Goal: Check status

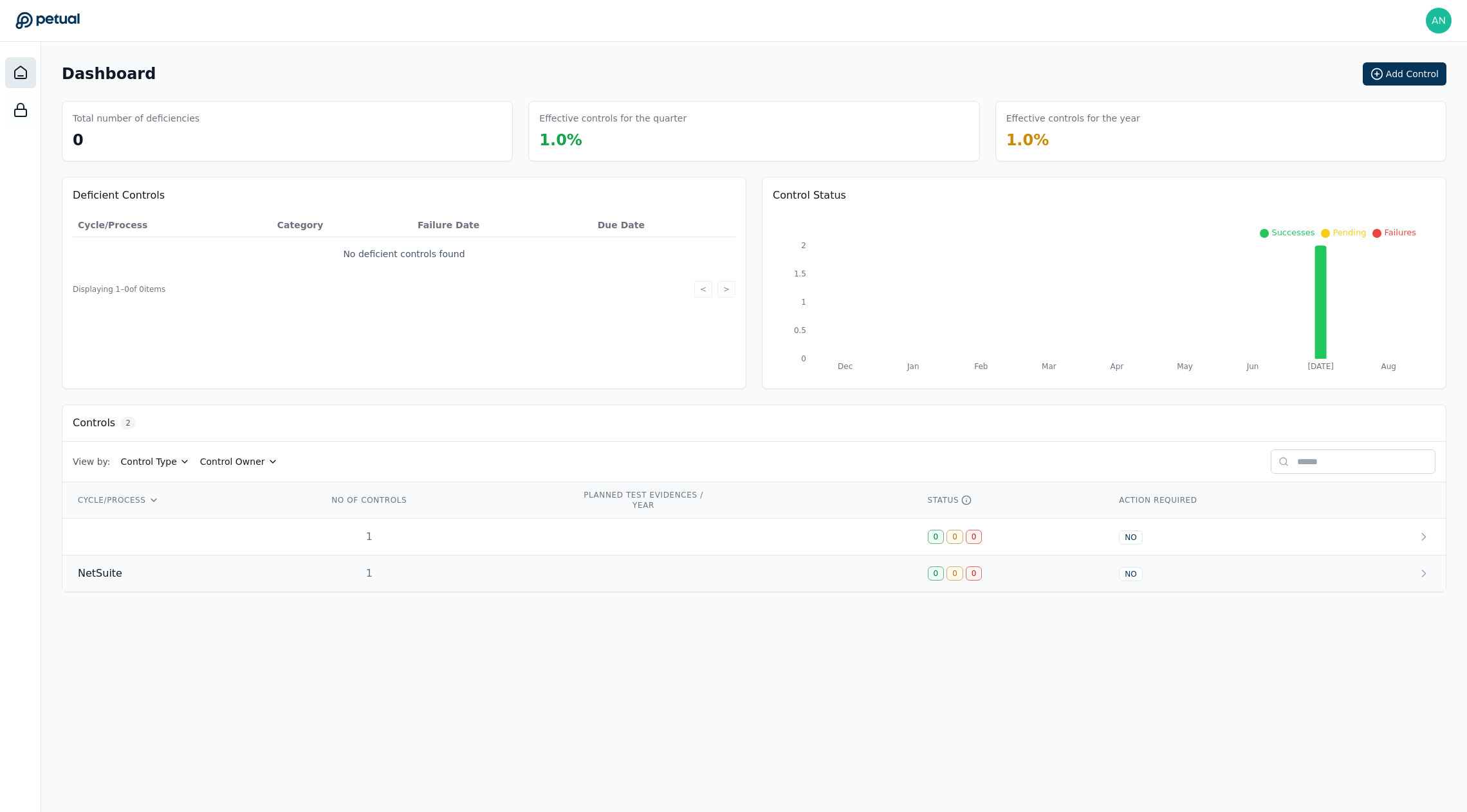
click at [257, 572] on div "NetSuite" at bounding box center [187, 573] width 219 height 16
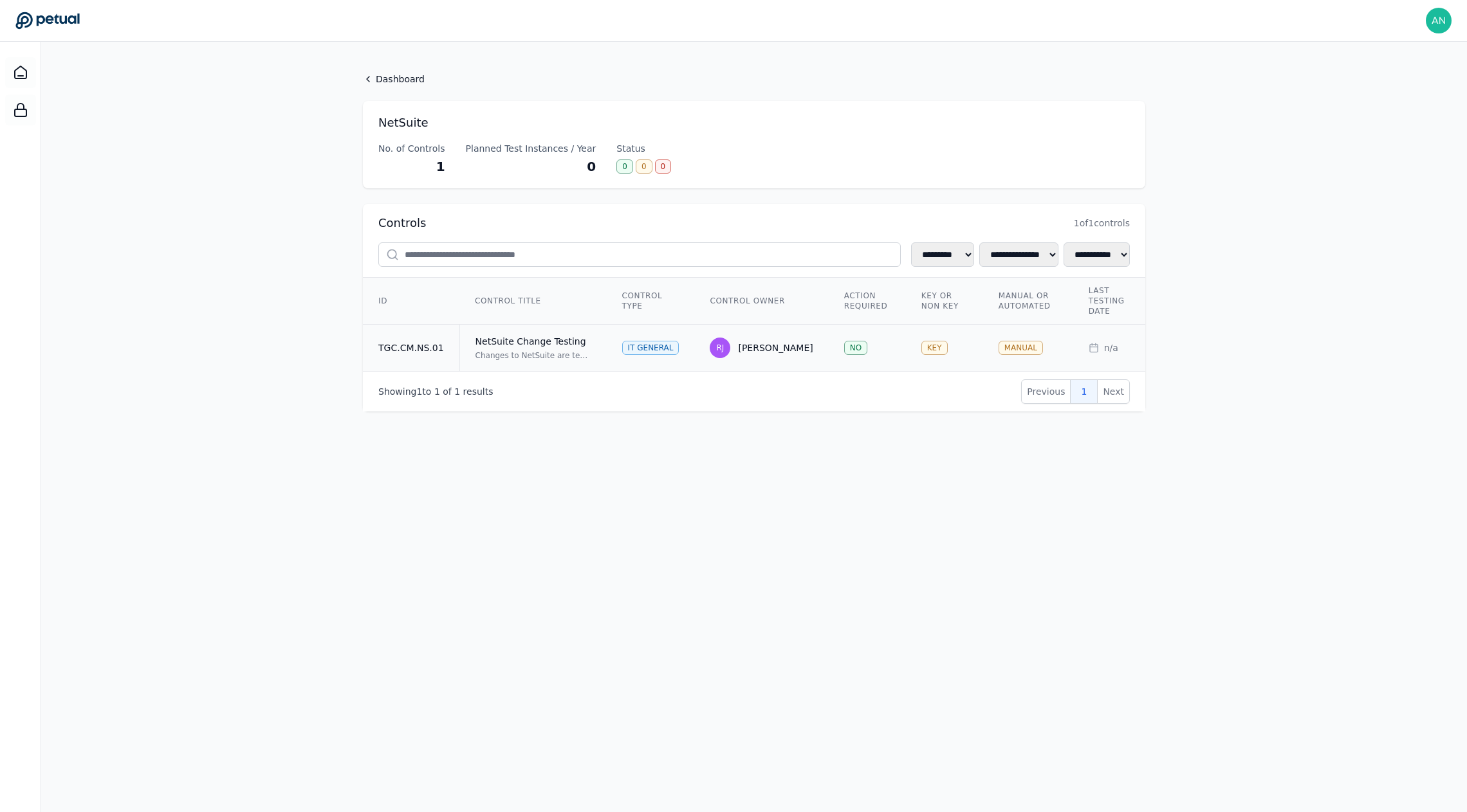
click at [449, 359] on td "TGC.CM.NS.01" at bounding box center [411, 349] width 96 height 47
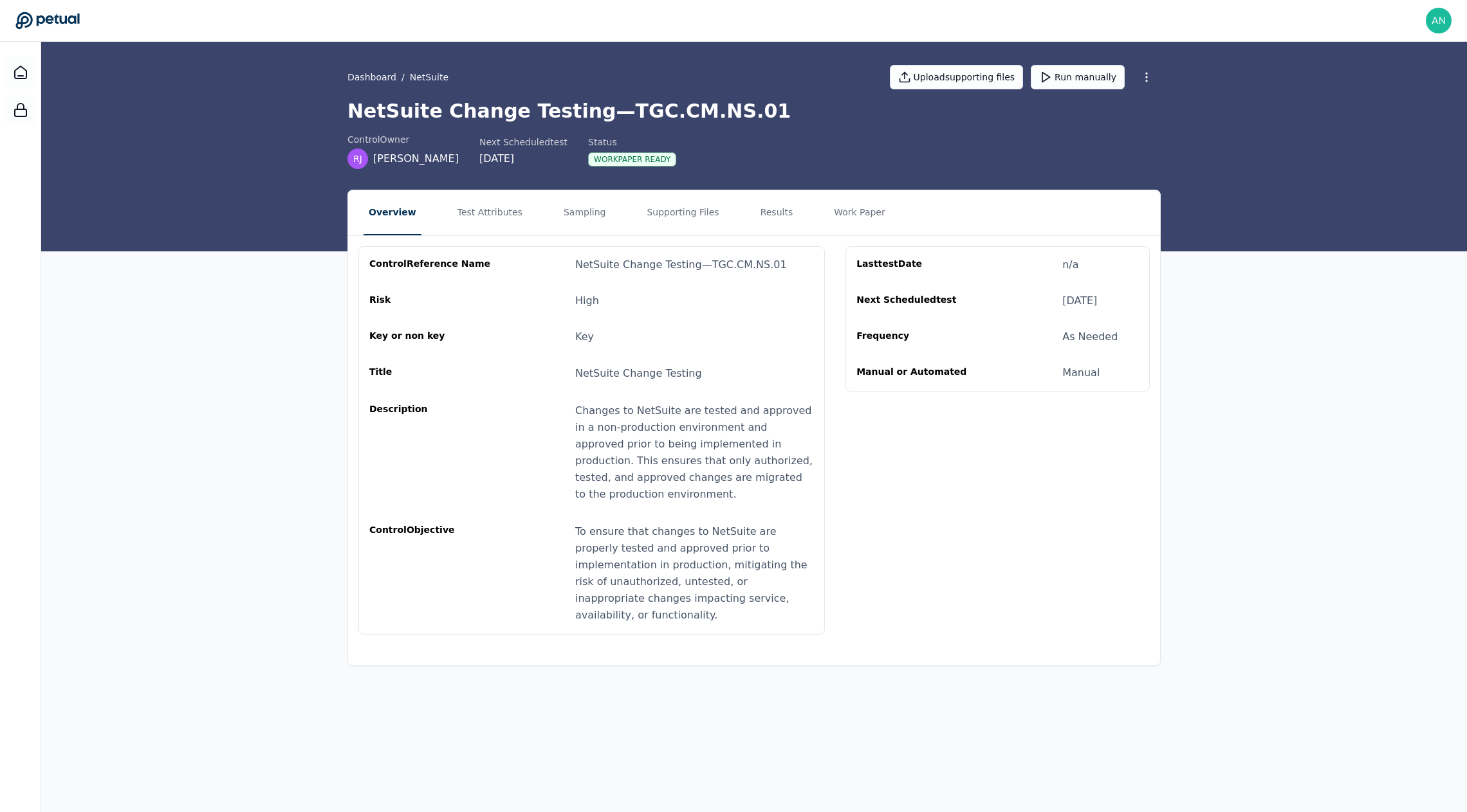
click at [624, 208] on nav "Overview Test Attributes Sampling Supporting Files Results Work Paper" at bounding box center [754, 213] width 812 height 45
click at [517, 215] on button "Test Attributes" at bounding box center [489, 213] width 75 height 45
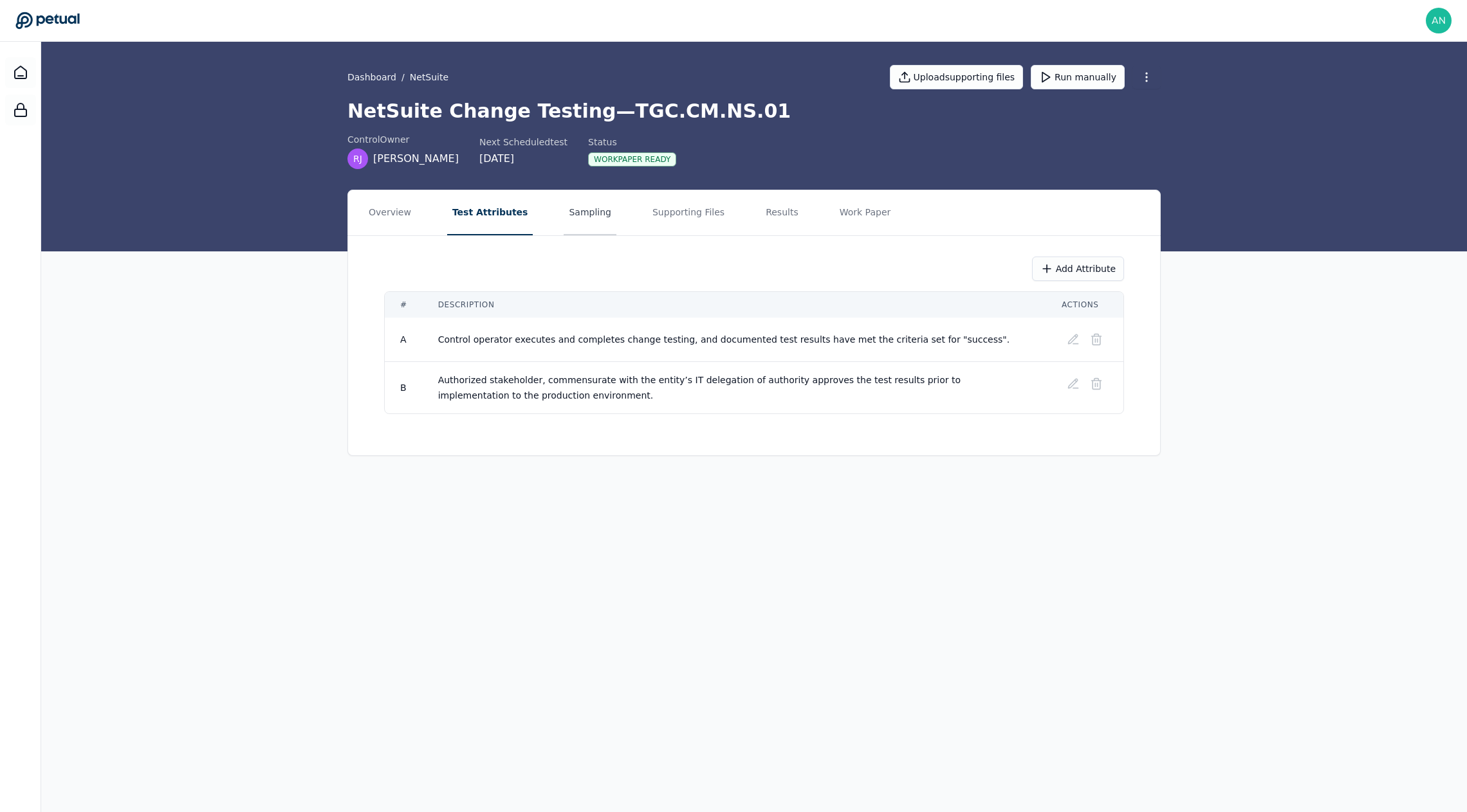
click at [573, 218] on button "Sampling" at bounding box center [590, 213] width 53 height 45
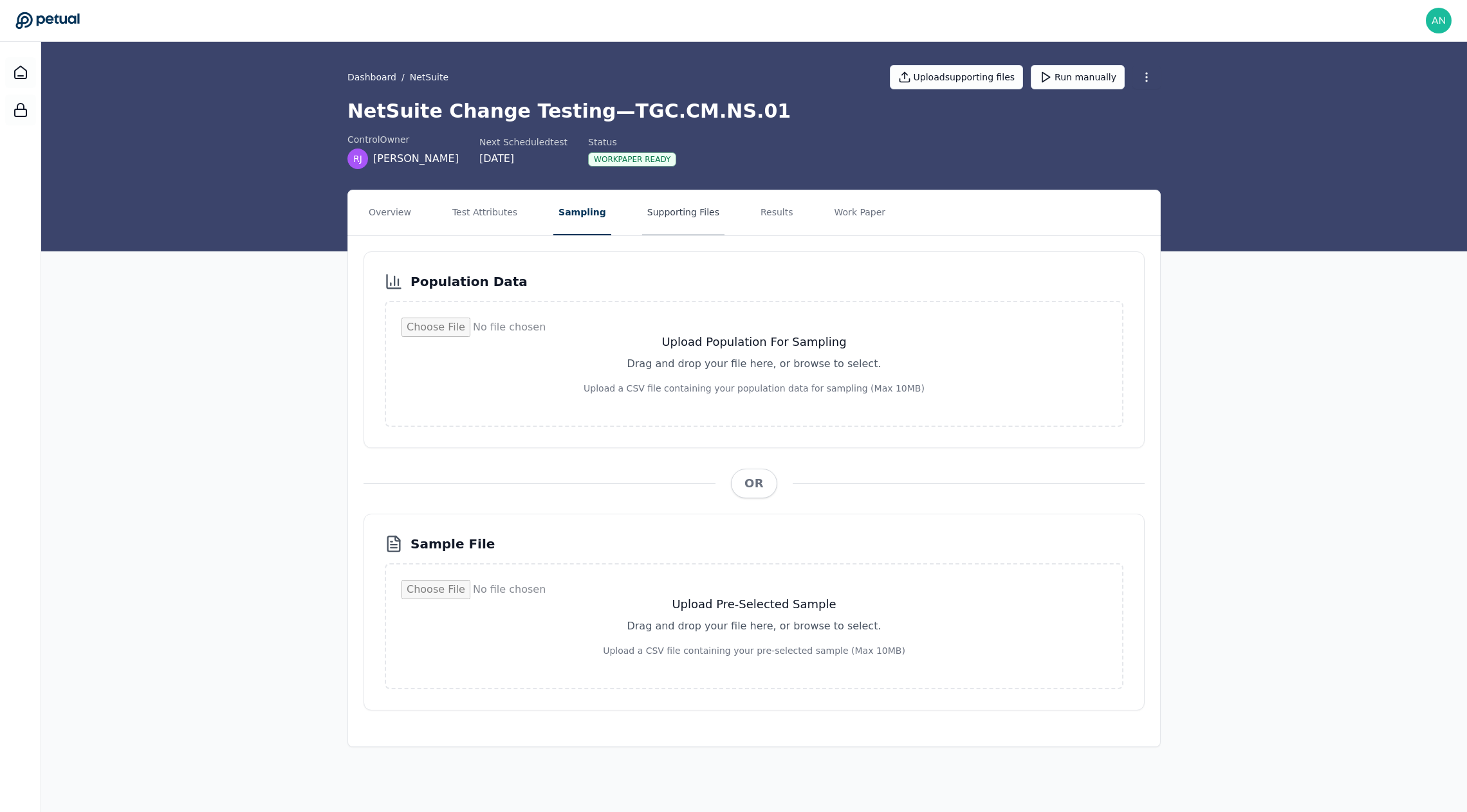
click at [653, 219] on button "Supporting Files" at bounding box center [683, 213] width 83 height 45
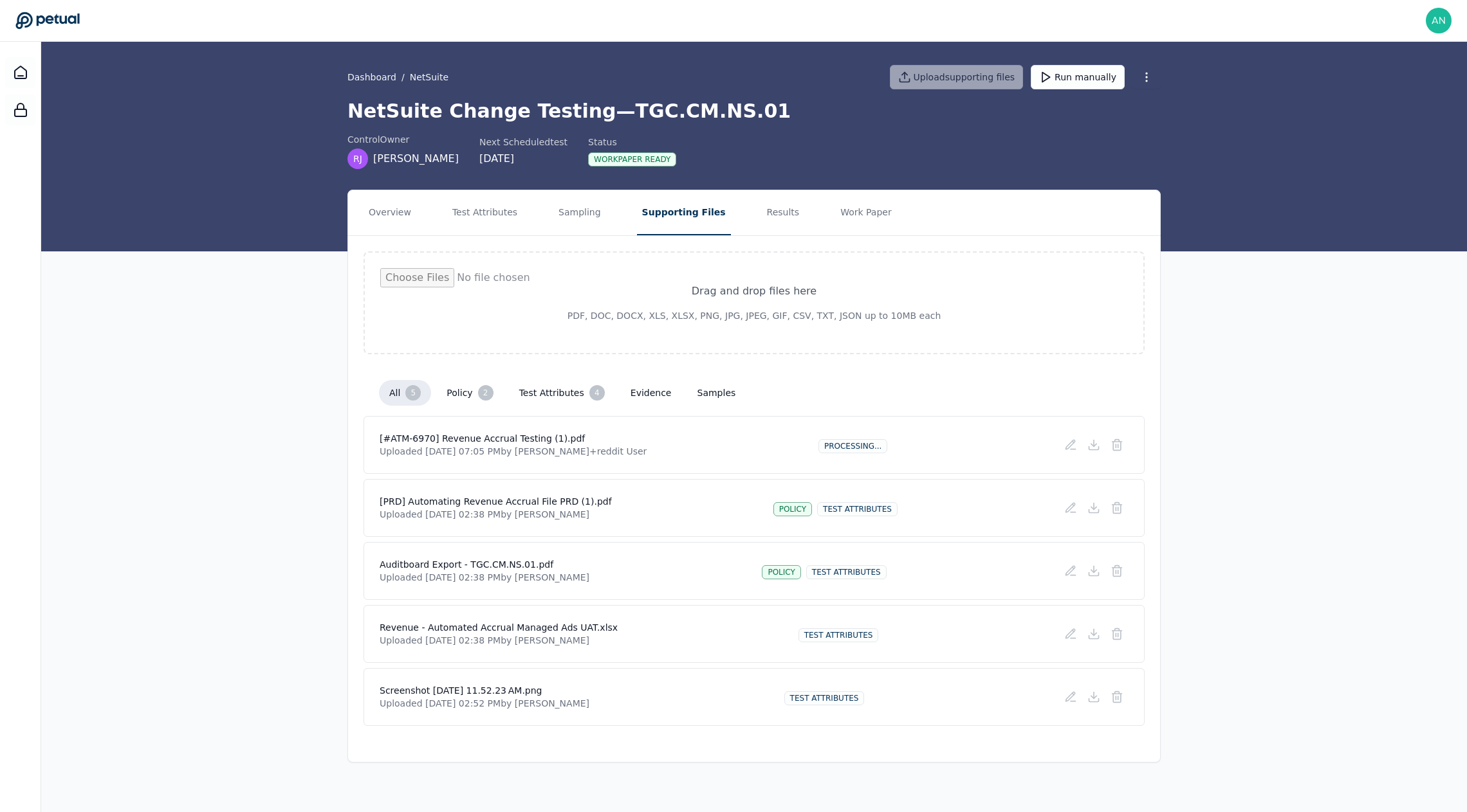
click at [261, 572] on div "Overview Test Attributes Sampling Supporting Files Results Work Paper Drag and …" at bounding box center [754, 476] width 1426 height 573
click at [266, 322] on div "Overview Test Attributes Sampling Supporting Files Results Work Paper Drag and …" at bounding box center [754, 476] width 1426 height 573
click at [32, 72] on div at bounding box center [20, 73] width 31 height 31
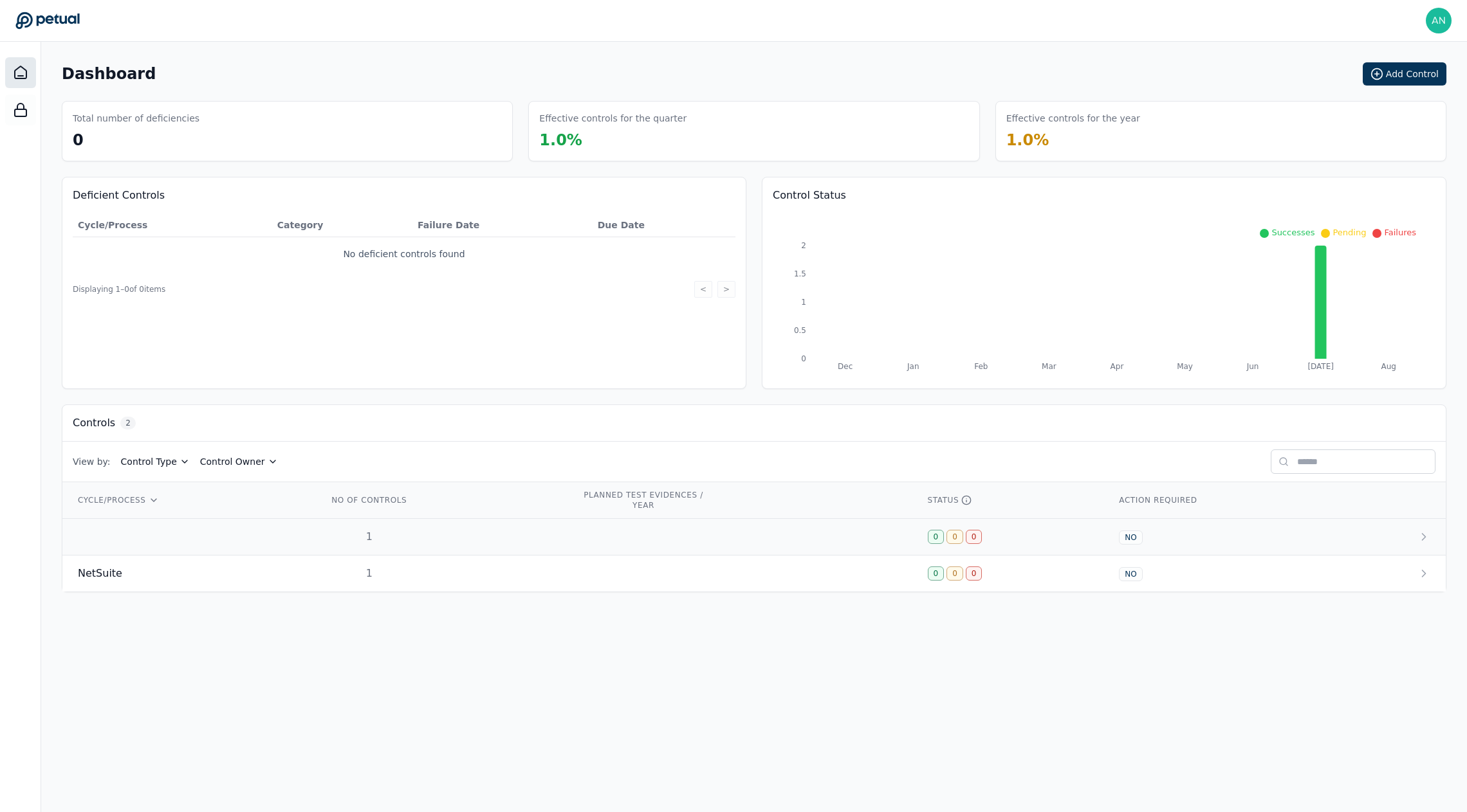
click at [244, 542] on td at bounding box center [187, 537] width 250 height 37
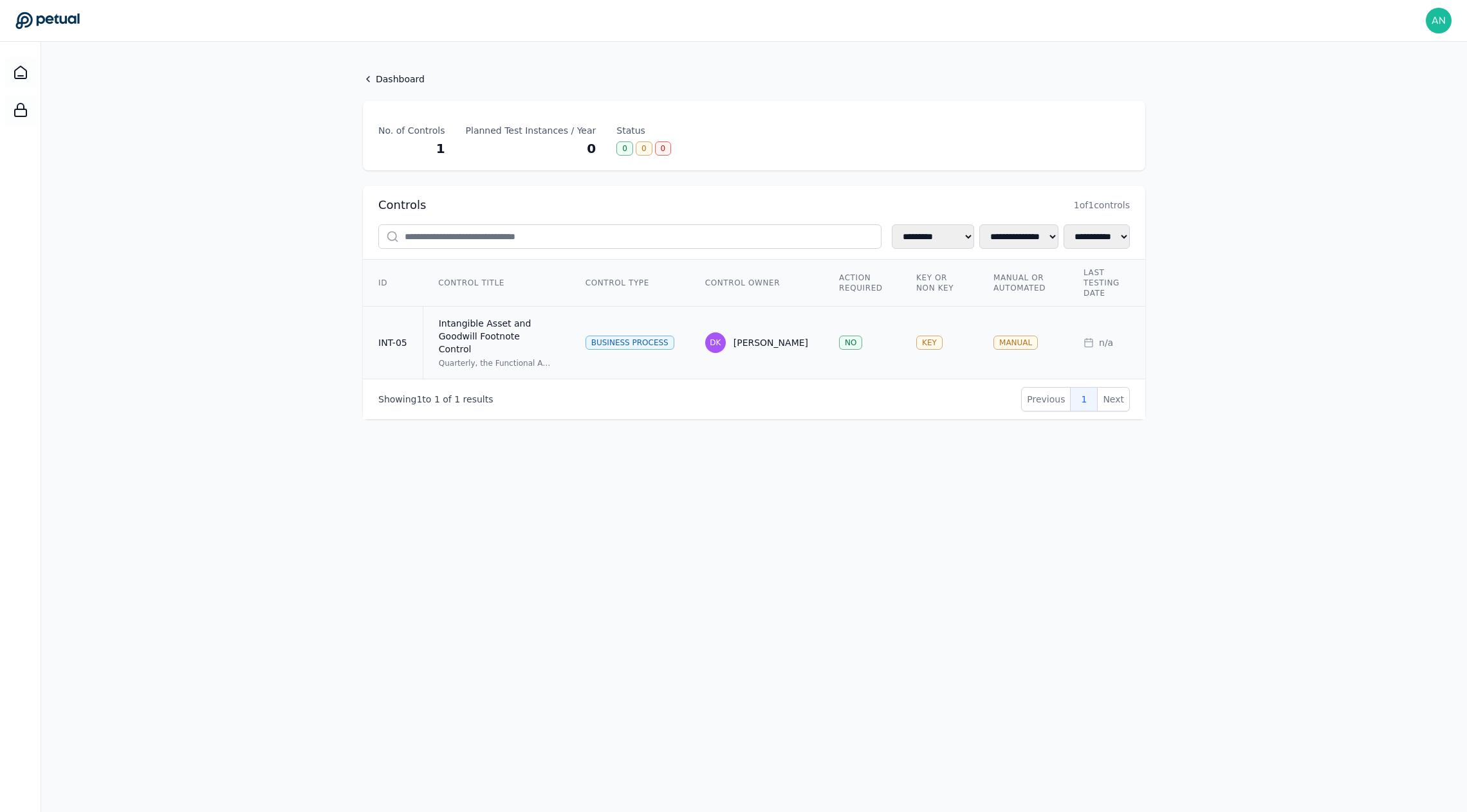
click at [428, 327] on td "Intangible Asset and Goodwill Footnote Control Quarterly, the Functional Accoun…" at bounding box center [496, 343] width 147 height 73
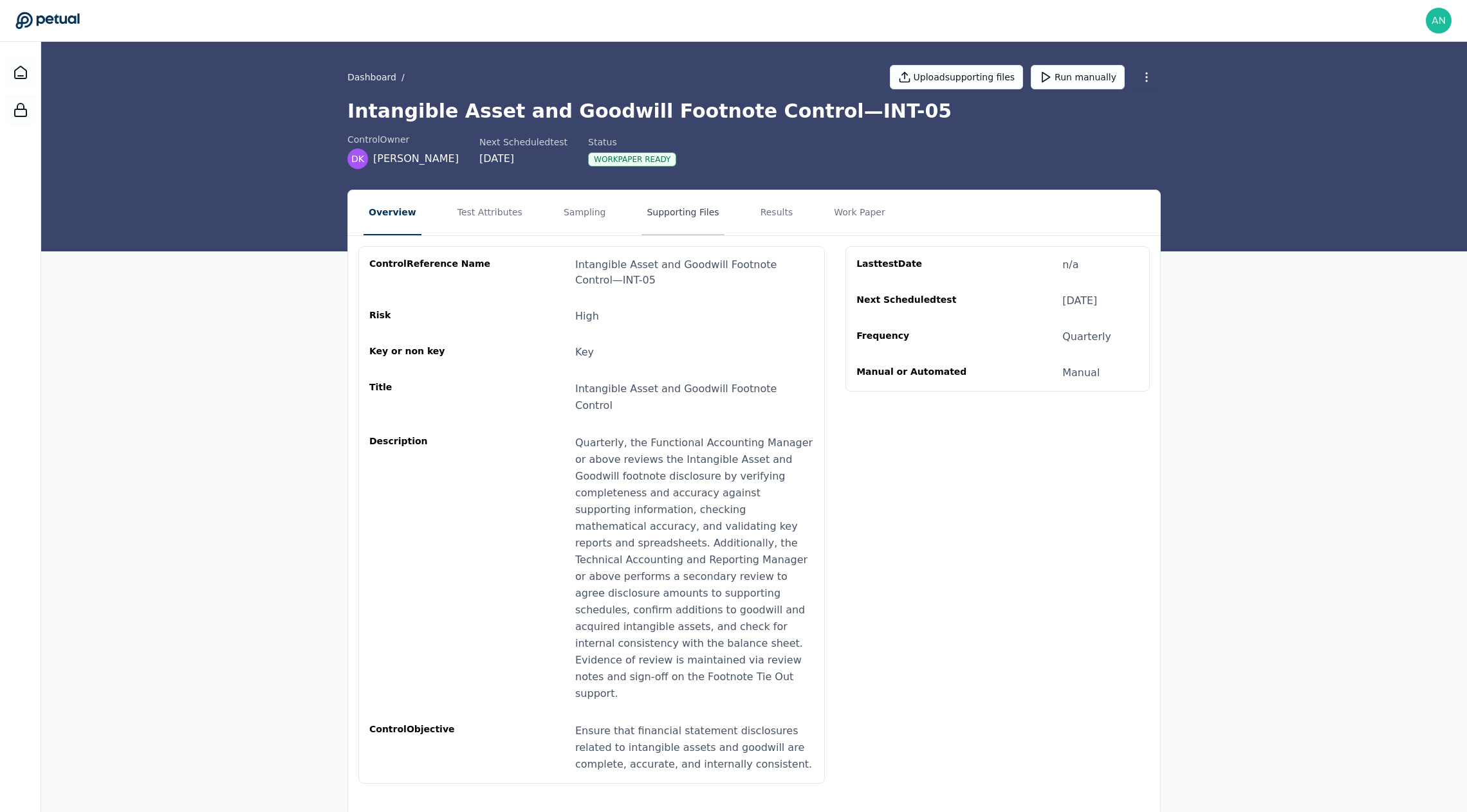
click at [687, 210] on button "Supporting Files" at bounding box center [683, 213] width 83 height 45
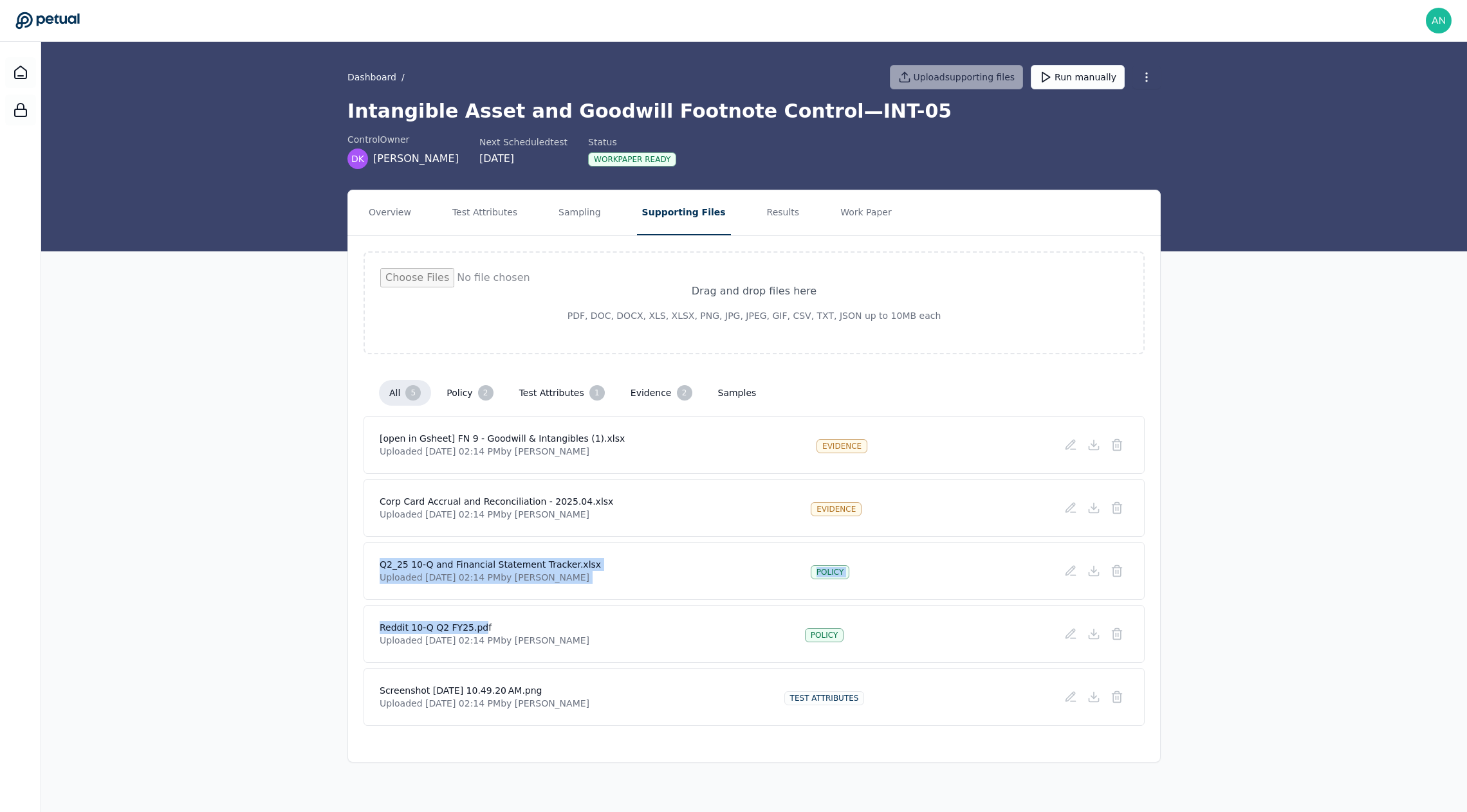
drag, startPoint x: 482, startPoint y: 628, endPoint x: 275, endPoint y: 550, distance: 221.2
click at [276, 554] on div "Overview Test Attributes Sampling Supporting Files Results Work Paper Drag and …" at bounding box center [754, 476] width 1426 height 573
click at [275, 550] on div "Overview Test Attributes Sampling Supporting Files Results Work Paper Drag and …" at bounding box center [754, 476] width 1426 height 573
click at [300, 518] on div "Overview Test Attributes Sampling Supporting Files Results Work Paper Drag and …" at bounding box center [754, 476] width 1426 height 573
click at [762, 226] on button "Results" at bounding box center [783, 213] width 43 height 45
